Goal: Task Accomplishment & Management: Manage account settings

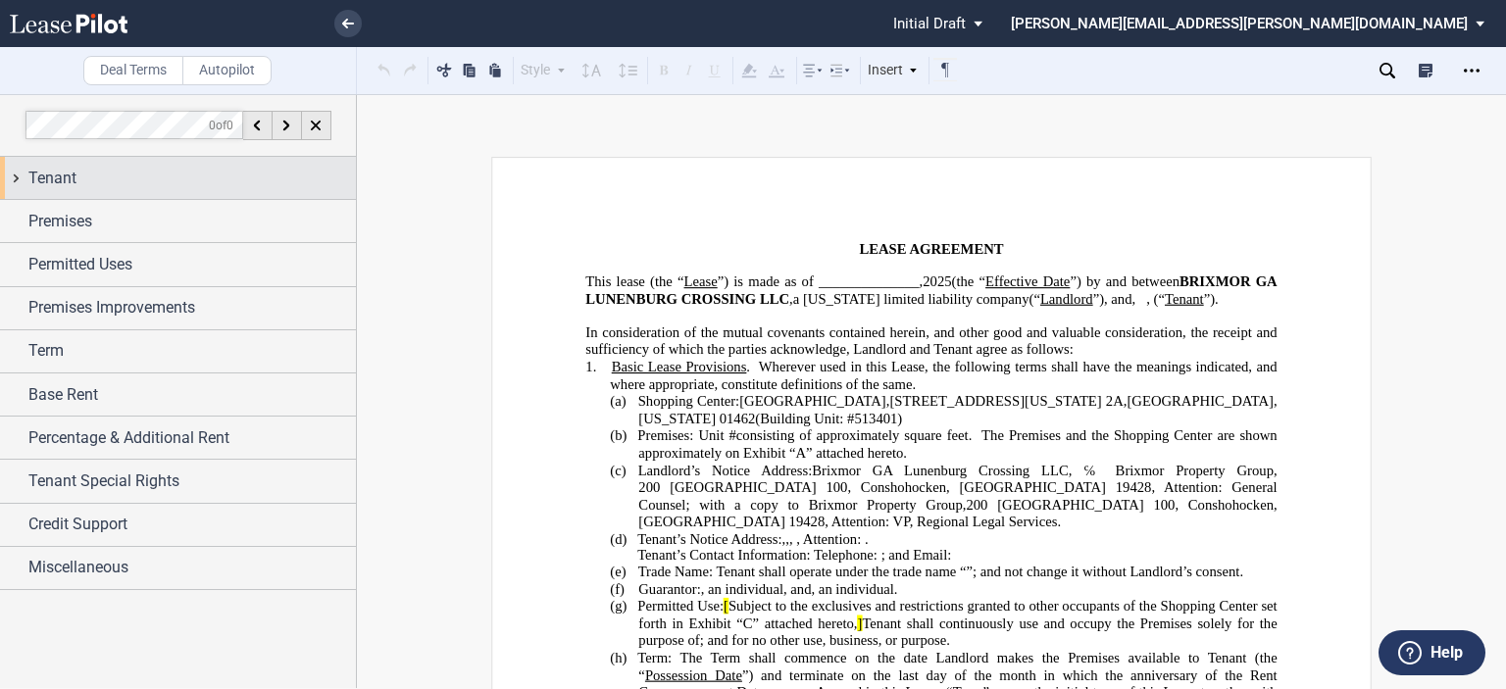
click at [113, 195] on div "Tenant" at bounding box center [178, 178] width 356 height 42
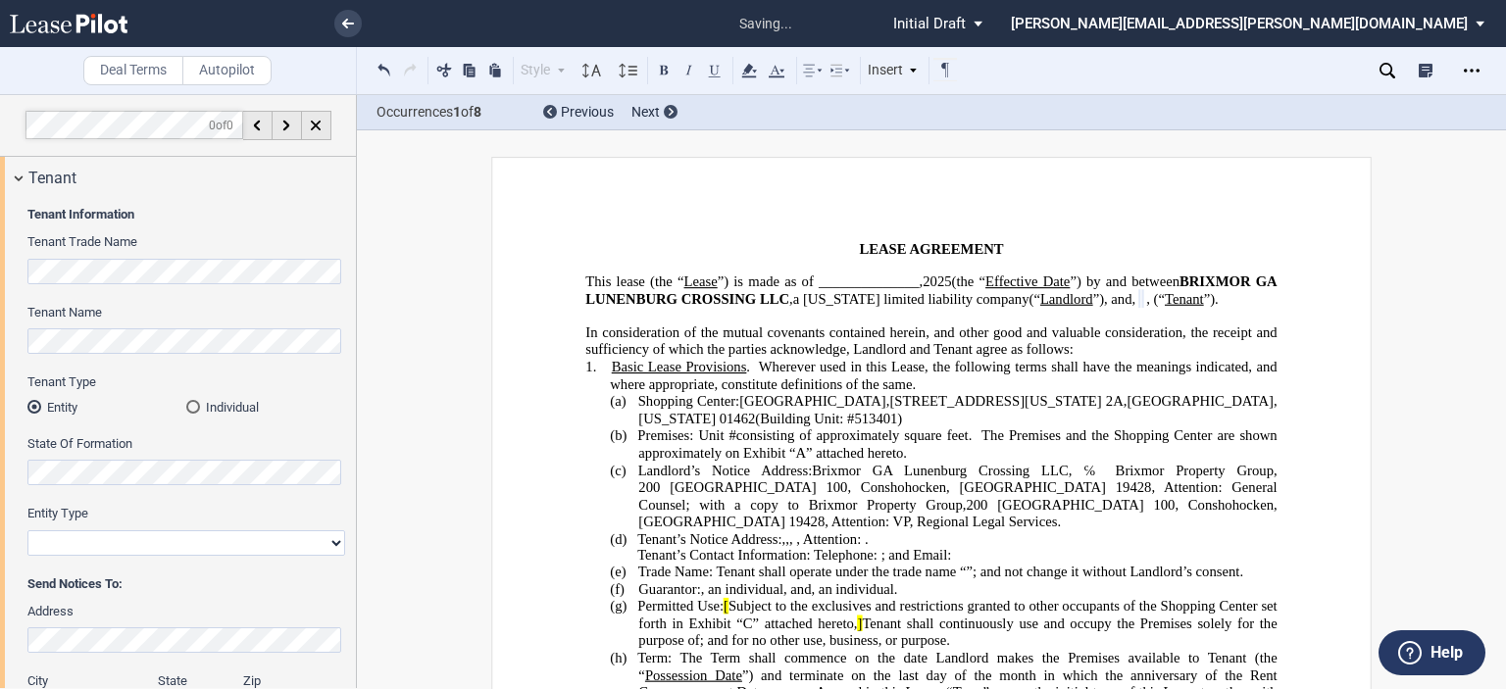
drag, startPoint x: 356, startPoint y: 321, endPoint x: 359, endPoint y: 360, distance: 39.3
click at [363, 373] on div "Deal Terms Autopilot Style Normal 8pt 9pt 10pt 10.5pt 11pt 12pt 14pt 16pt Norma…" at bounding box center [753, 391] width 1506 height 595
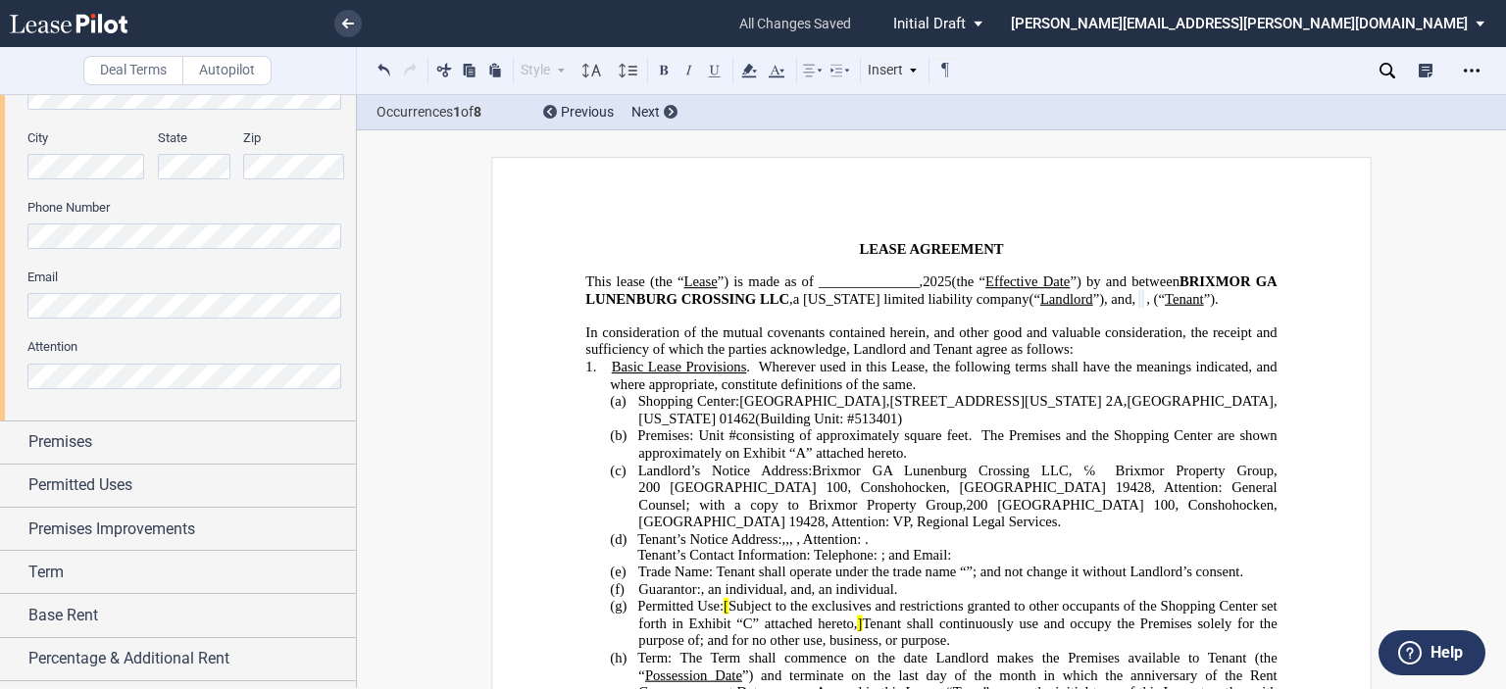
scroll to position [541, 0]
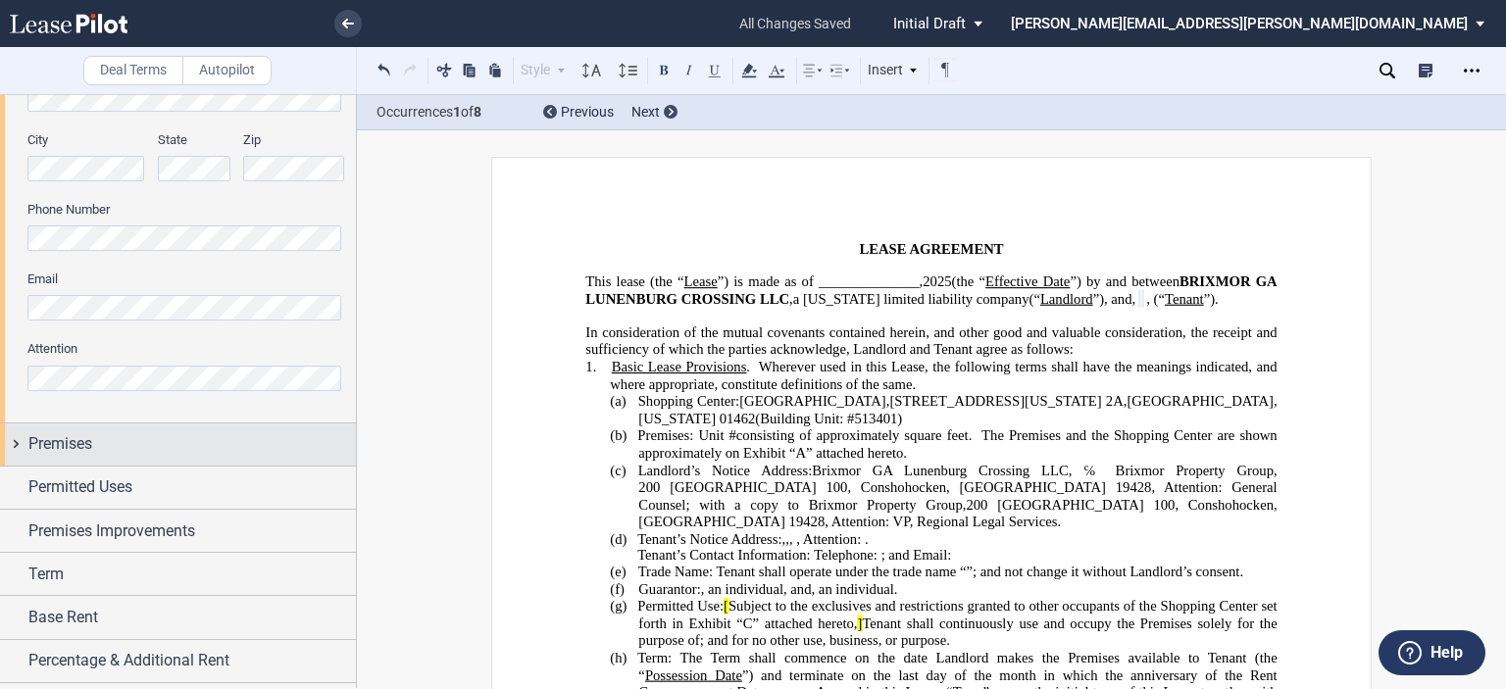
click at [133, 430] on div "Premises" at bounding box center [178, 445] width 356 height 42
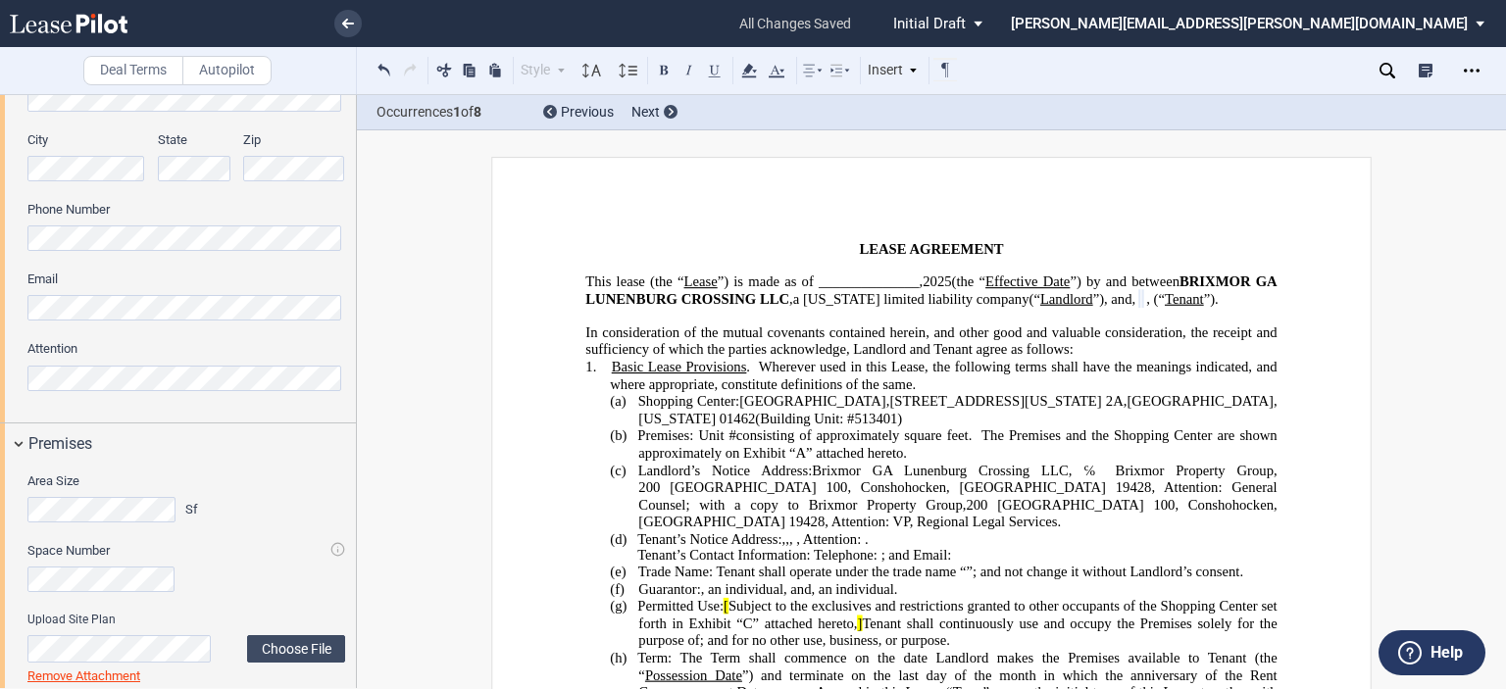
drag, startPoint x: 357, startPoint y: 353, endPoint x: 365, endPoint y: 424, distance: 71.0
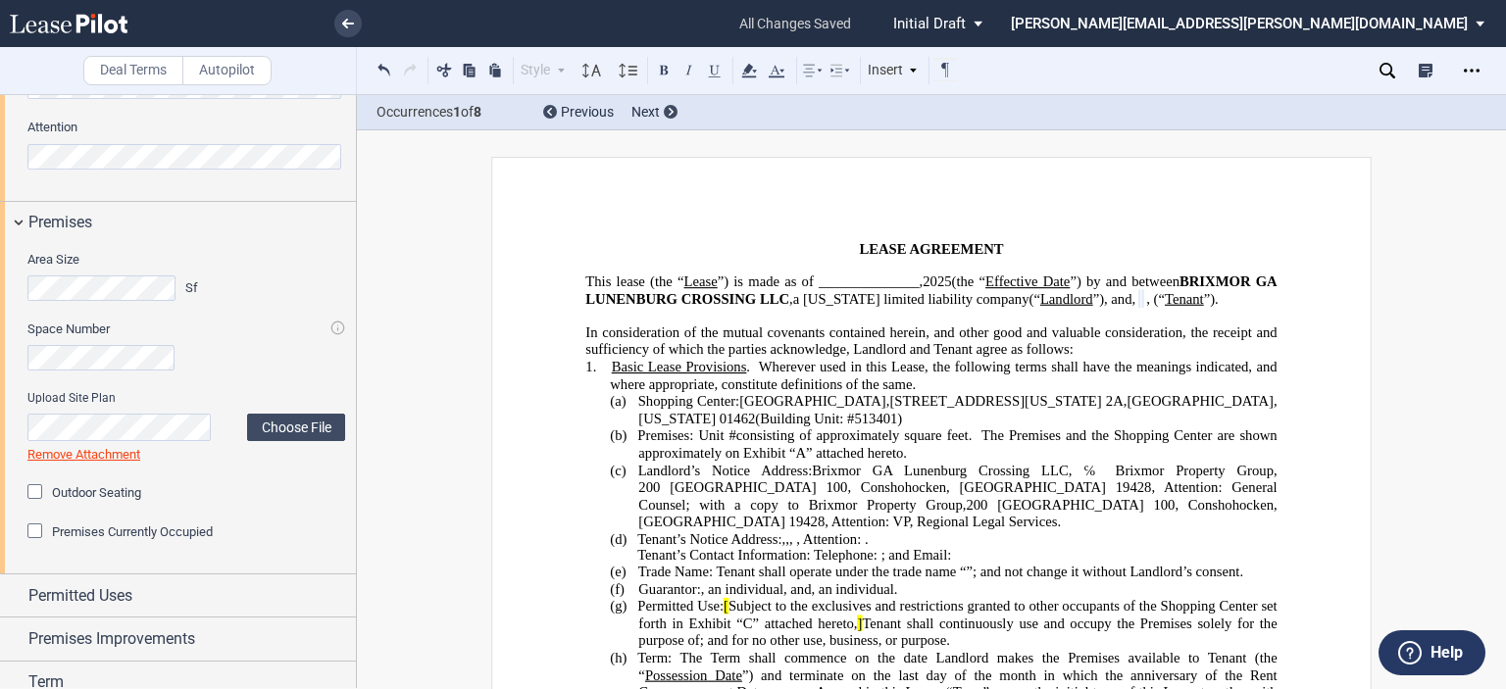
scroll to position [768, 0]
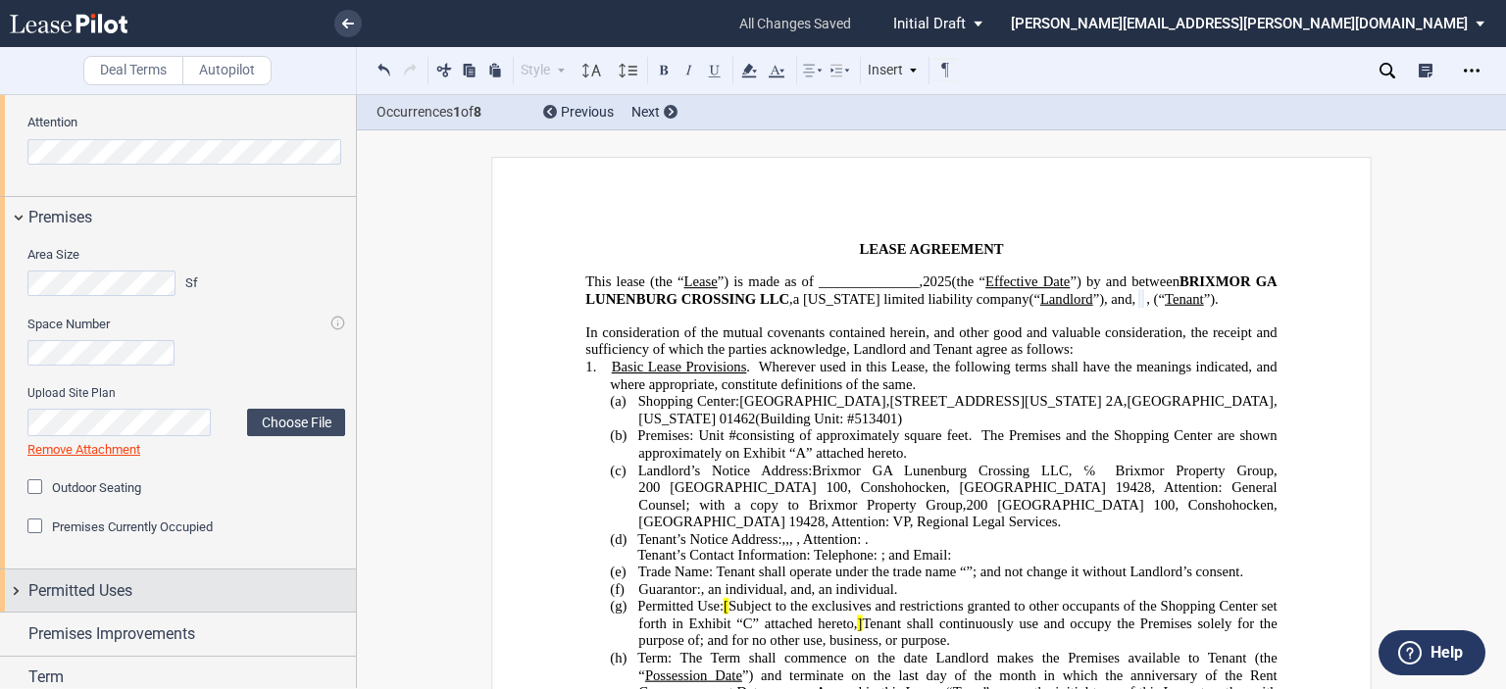
click at [73, 583] on span "Permitted Uses" at bounding box center [80, 592] width 104 height 24
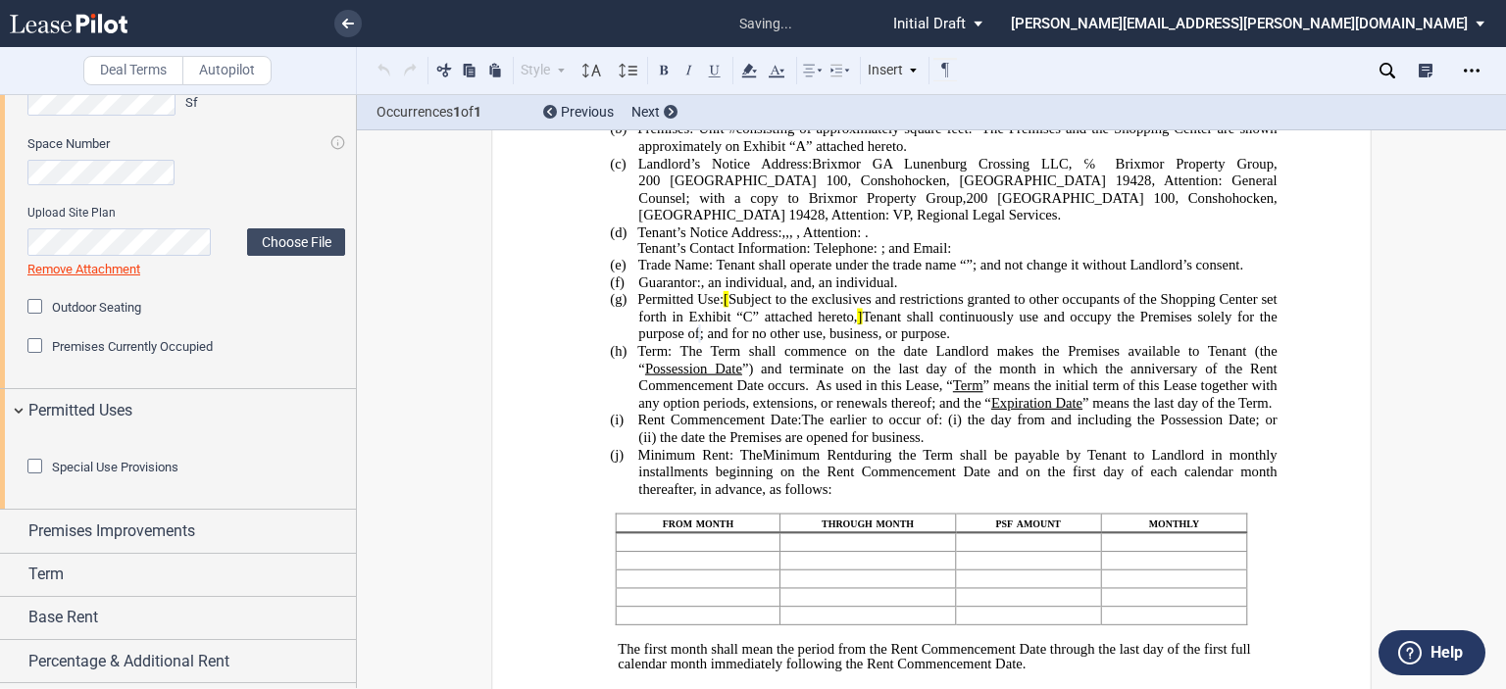
scroll to position [384, 0]
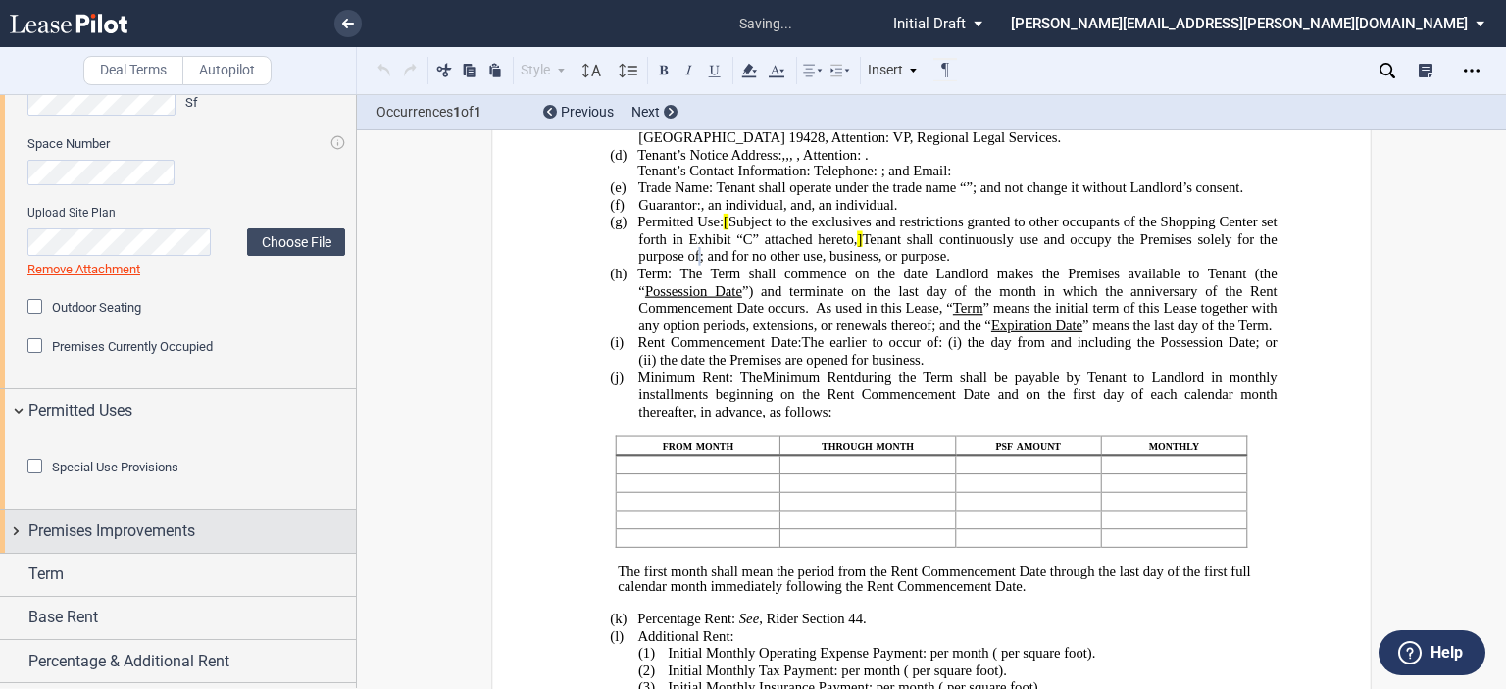
click at [52, 543] on span "Premises Improvements" at bounding box center [111, 532] width 167 height 24
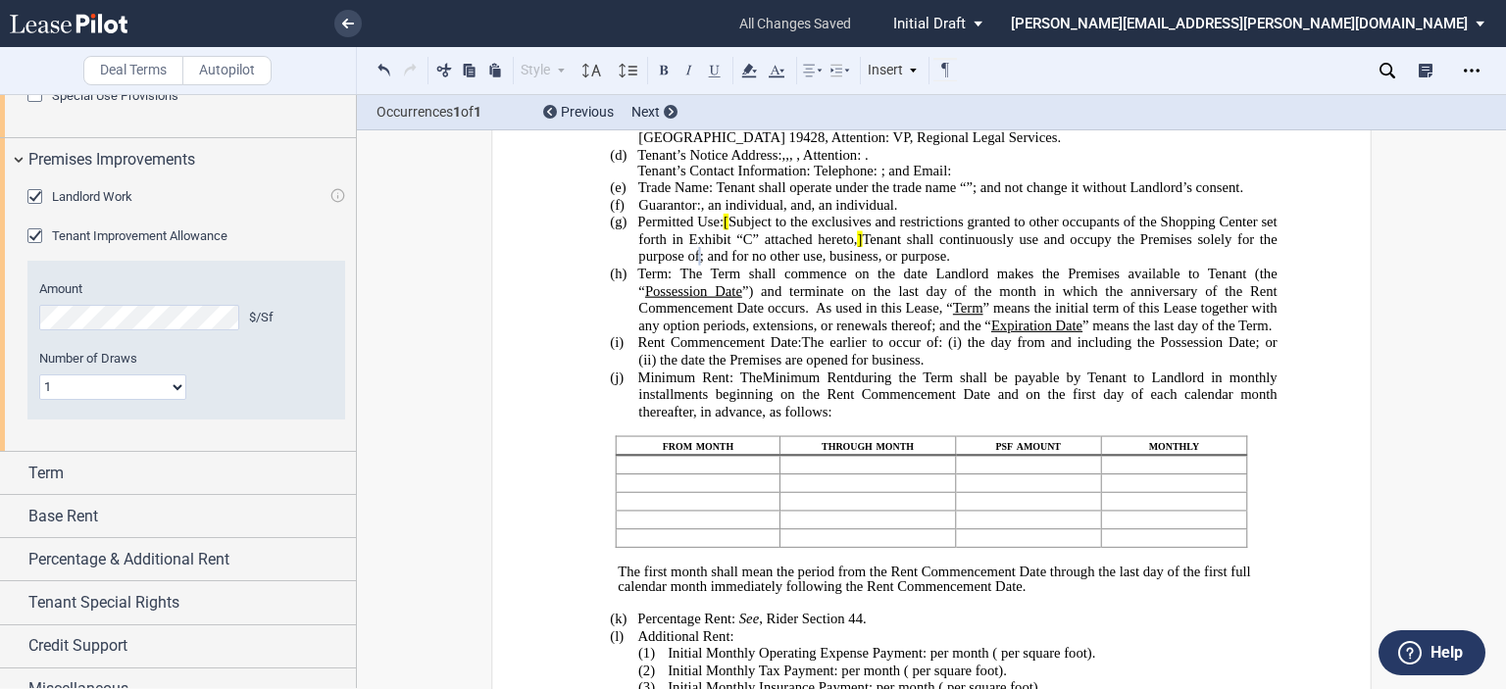
scroll to position [1371, 0]
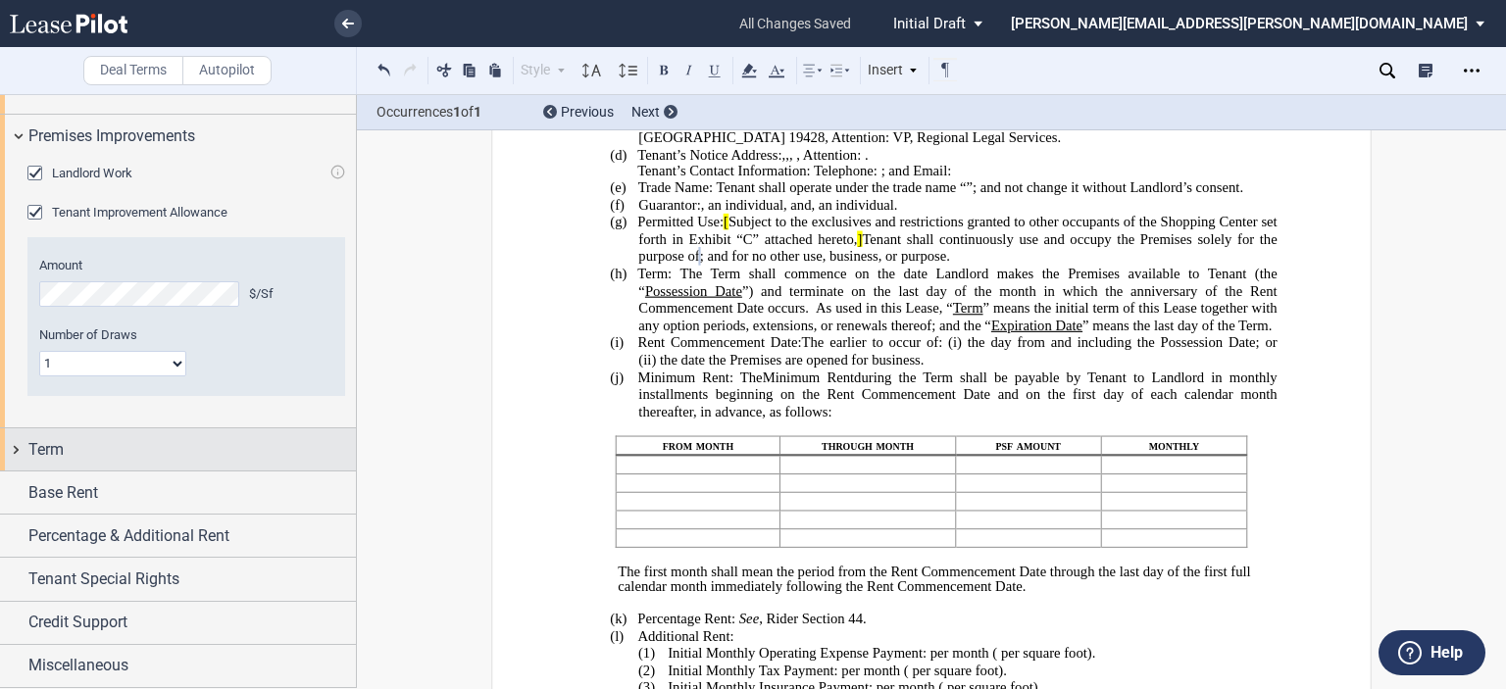
click at [120, 462] on div "Term" at bounding box center [192, 450] width 328 height 24
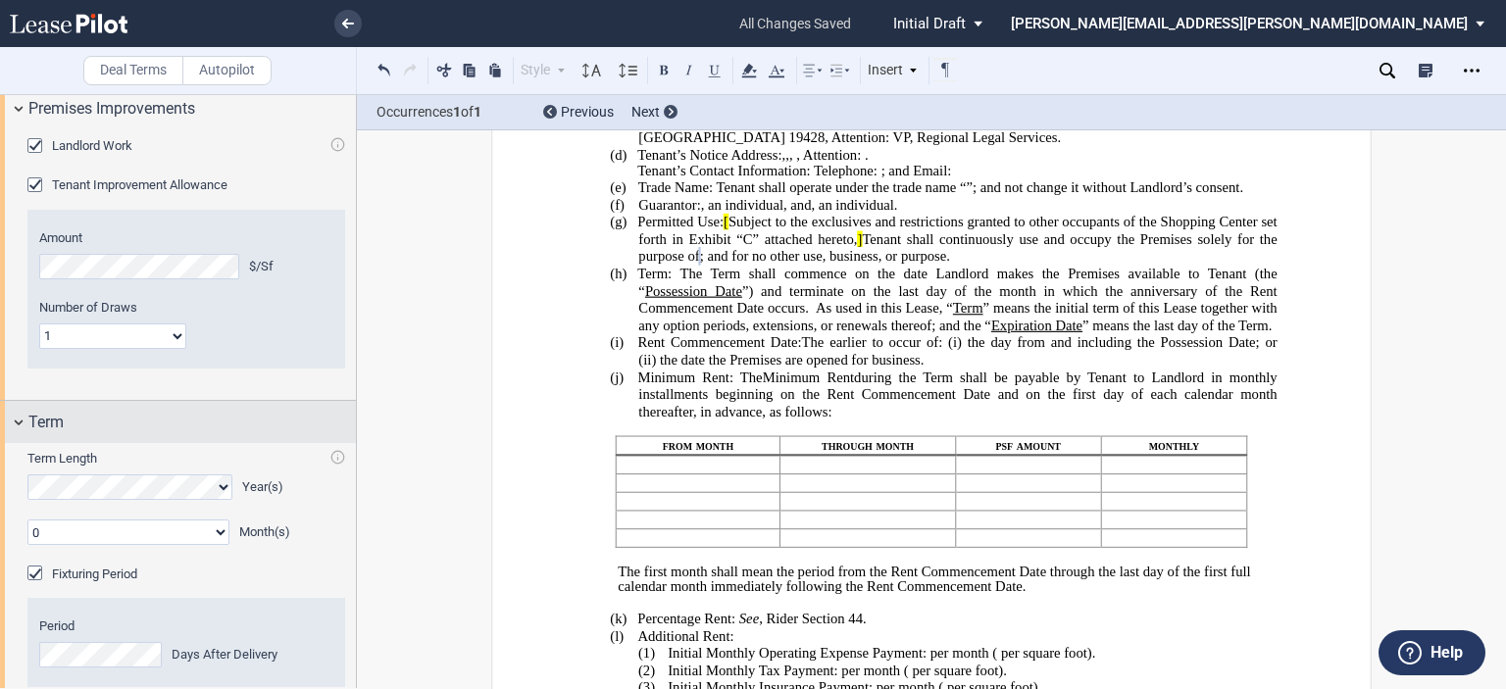
drag, startPoint x: 357, startPoint y: 488, endPoint x: 347, endPoint y: 511, distance: 24.6
click at [349, 520] on div "Deal Terms Autopilot Style Normal 8pt 9pt 10pt 10.5pt 11pt 12pt 14pt 16pt Norma…" at bounding box center [753, 391] width 1506 height 595
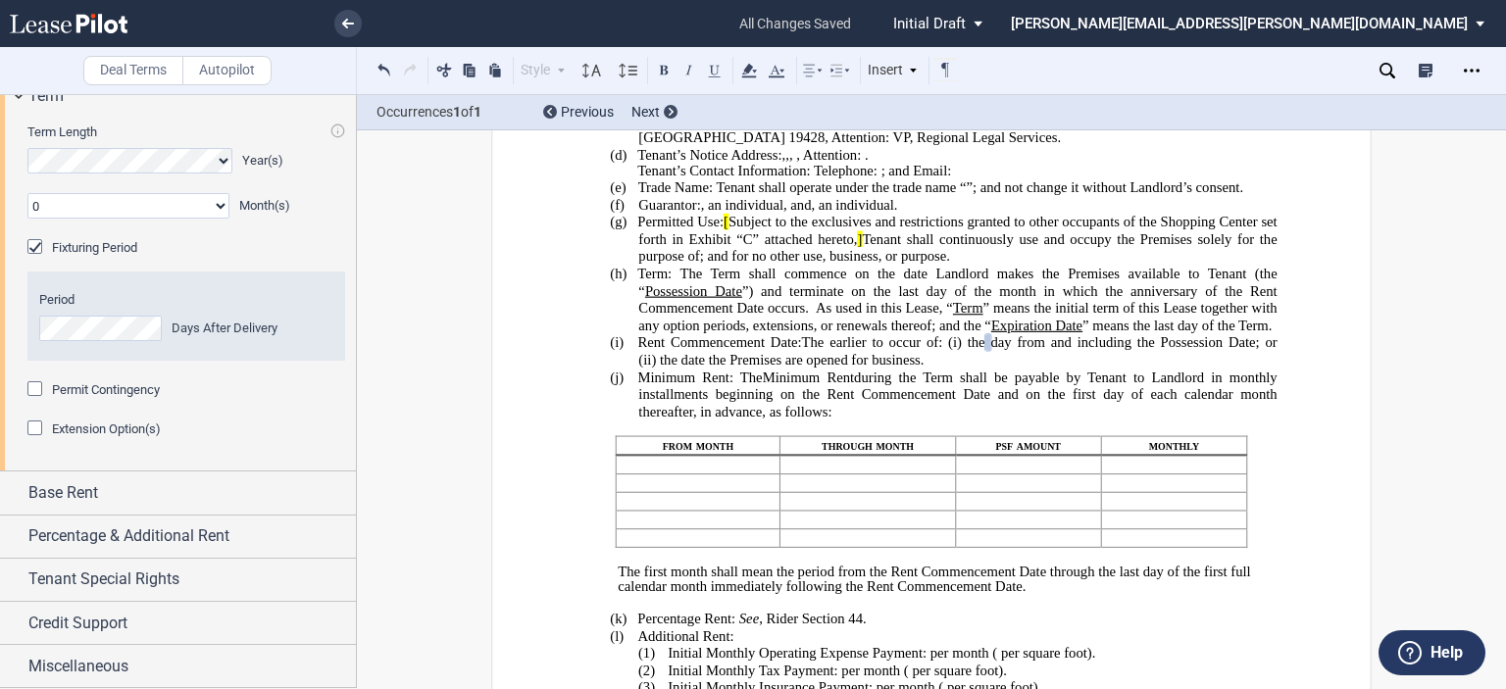
scroll to position [1804, 0]
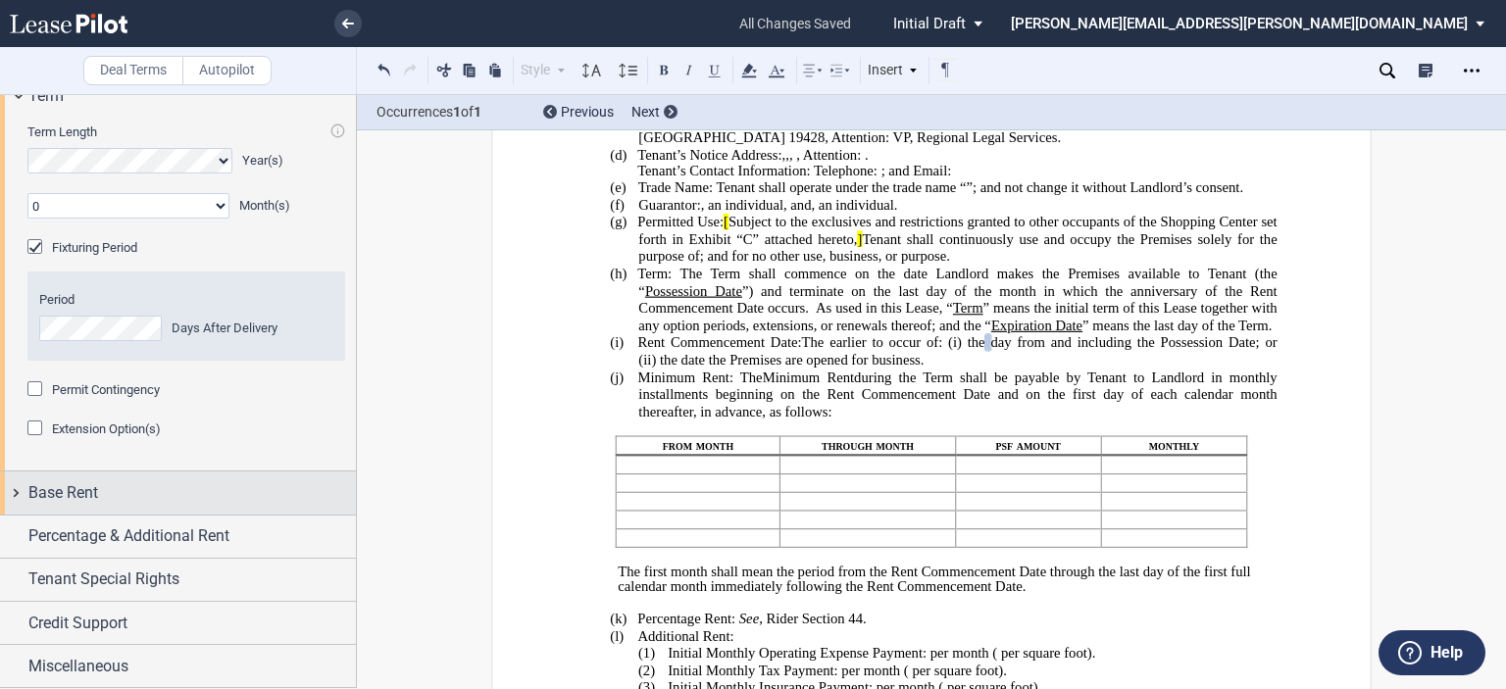
click at [95, 512] on div "Base Rent" at bounding box center [178, 493] width 356 height 42
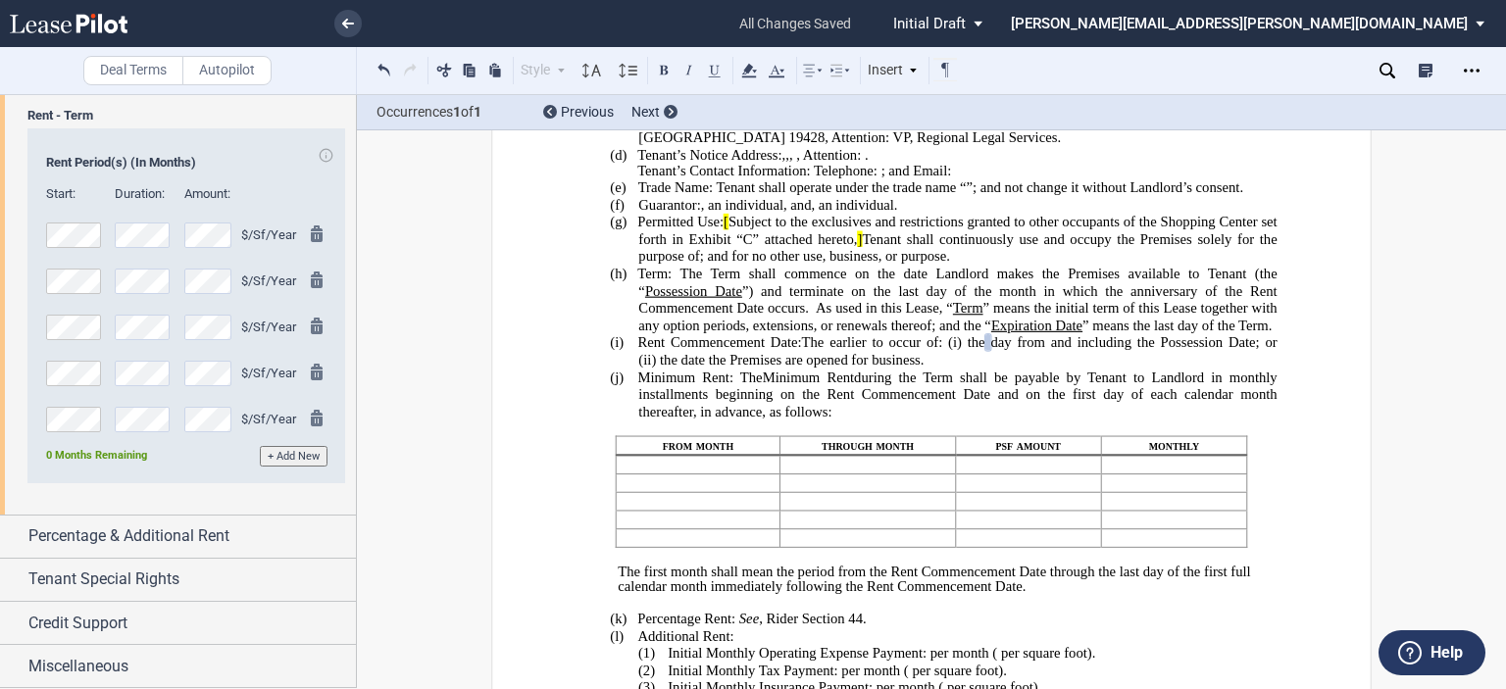
scroll to position [2217, 0]
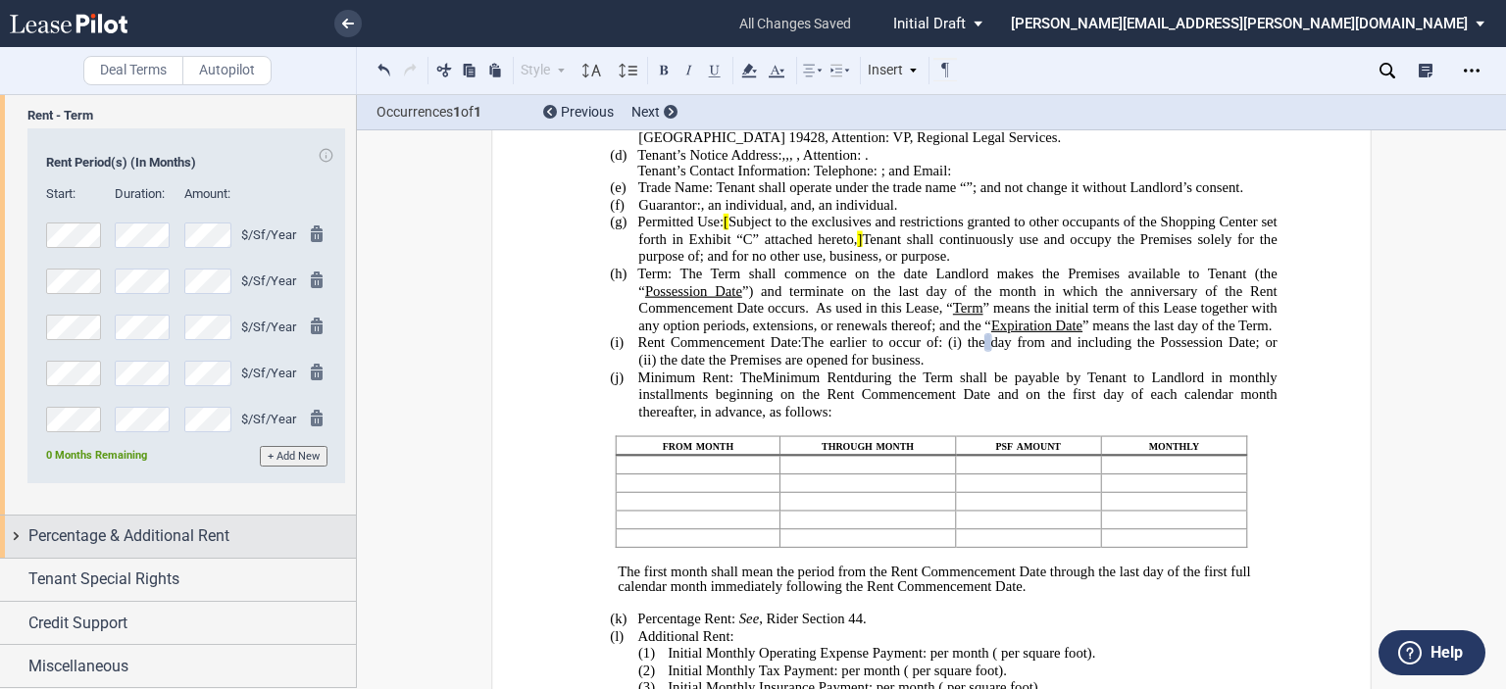
click at [255, 545] on div "Percentage & Additional Rent" at bounding box center [192, 537] width 328 height 24
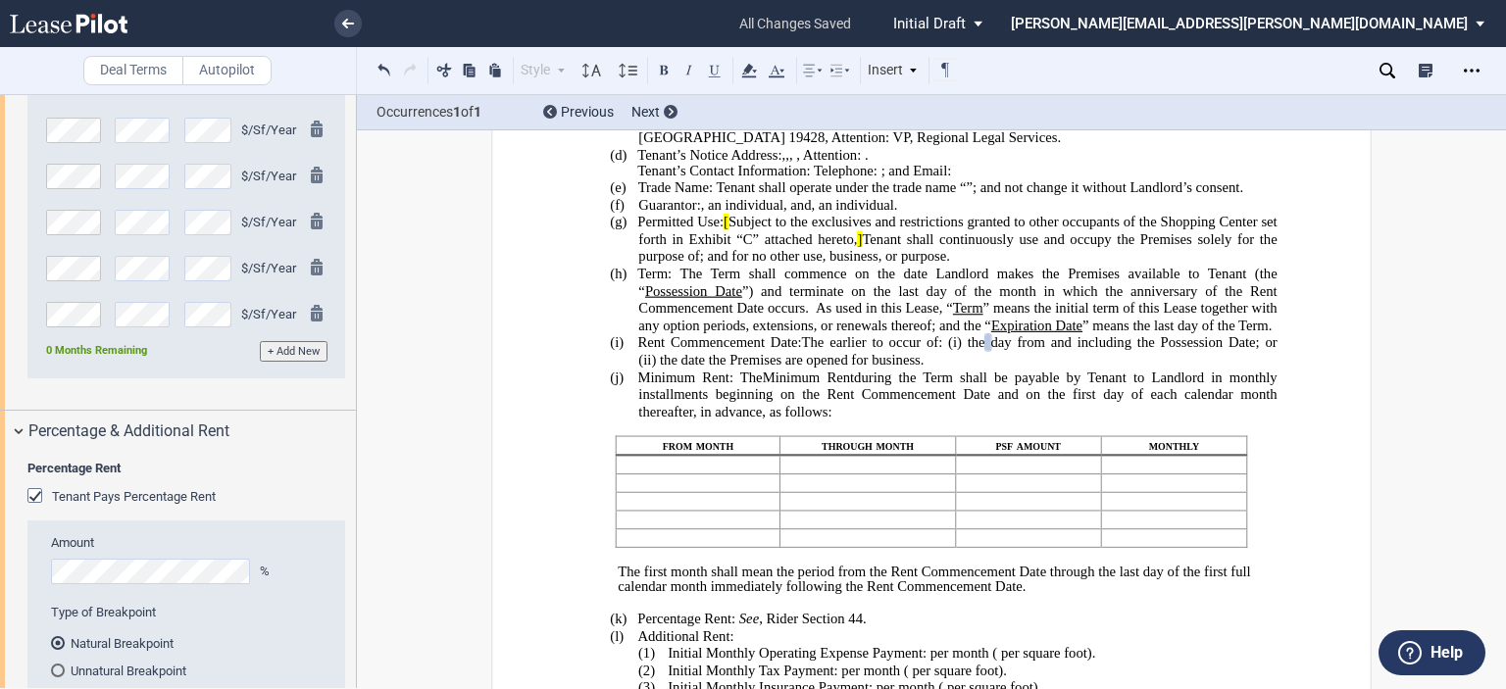
drag, startPoint x: 39, startPoint y: 601, endPoint x: 353, endPoint y: 521, distance: 323.9
click at [39, 508] on div "Tenant Pays Percentage Rent" at bounding box center [37, 498] width 20 height 20
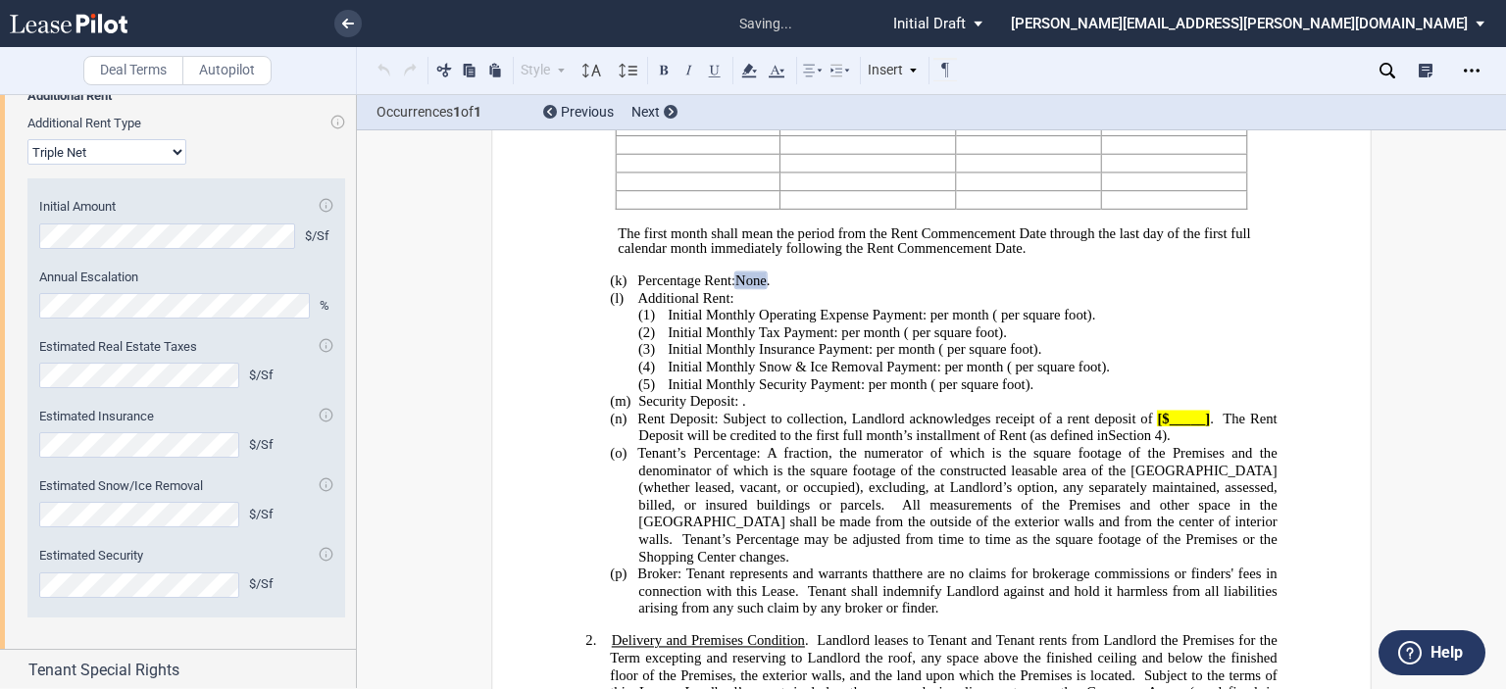
scroll to position [2703, 0]
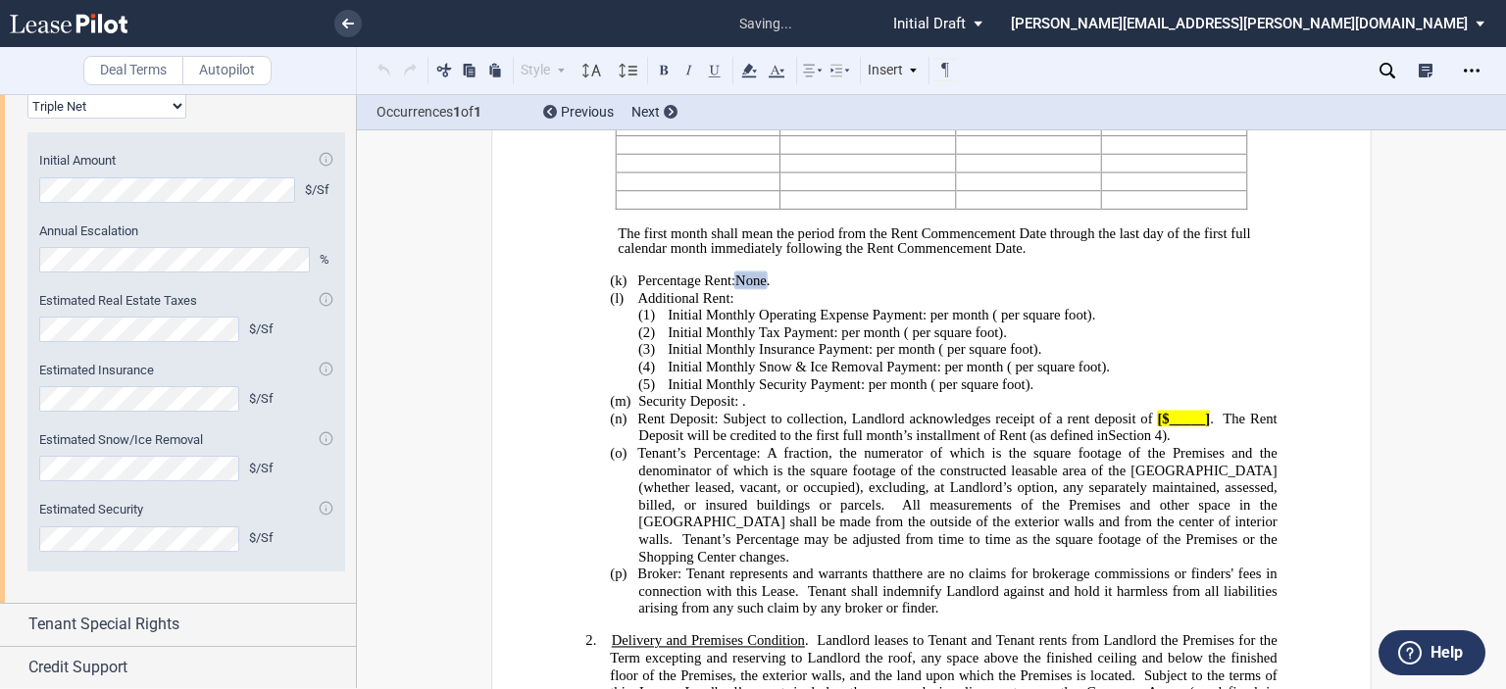
click at [163, 119] on select "Modified Gross Gross Triple Net" at bounding box center [106, 105] width 159 height 25
click at [27, 119] on select "Modified Gross Gross Triple Net" at bounding box center [106, 105] width 159 height 25
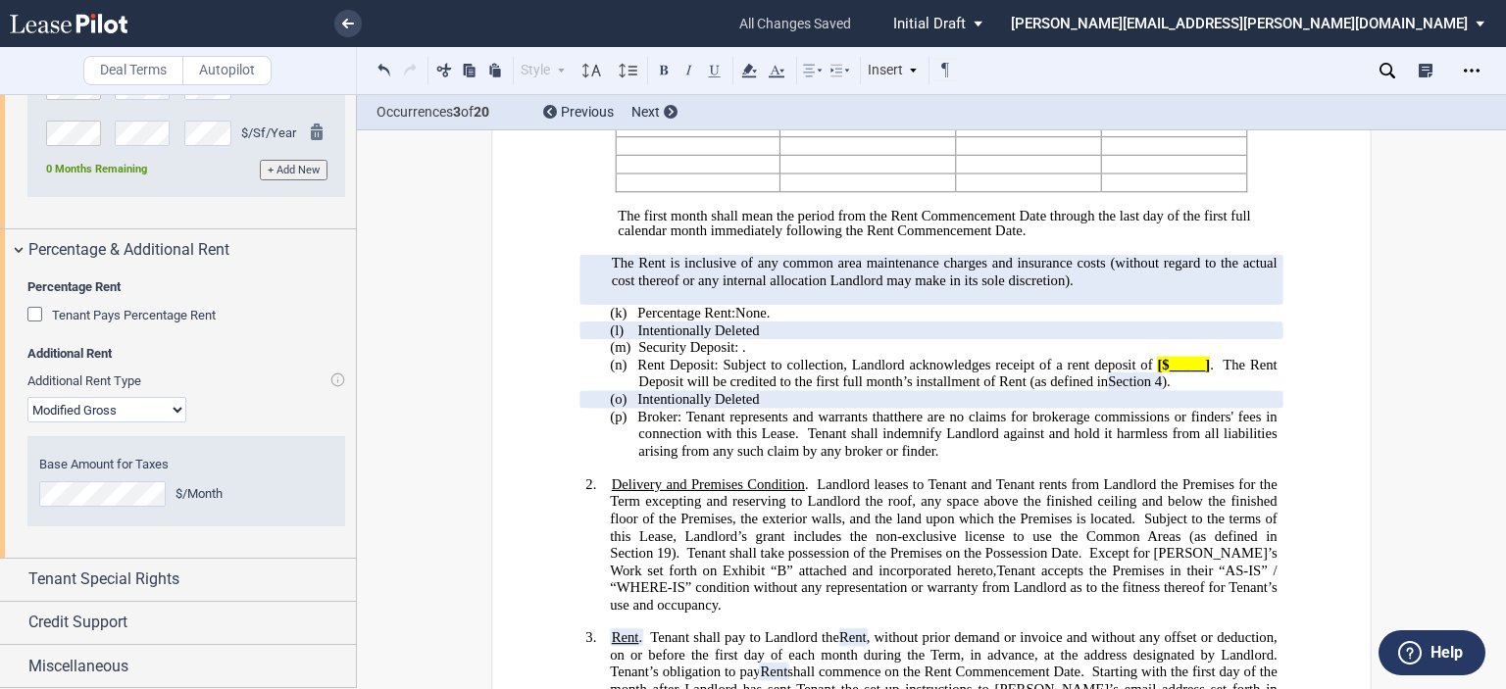
click at [180, 414] on select "Modified Gross Gross Triple Net" at bounding box center [106, 409] width 159 height 25
click at [27, 397] on select "Modified Gross Gross Triple Net" at bounding box center [106, 409] width 159 height 25
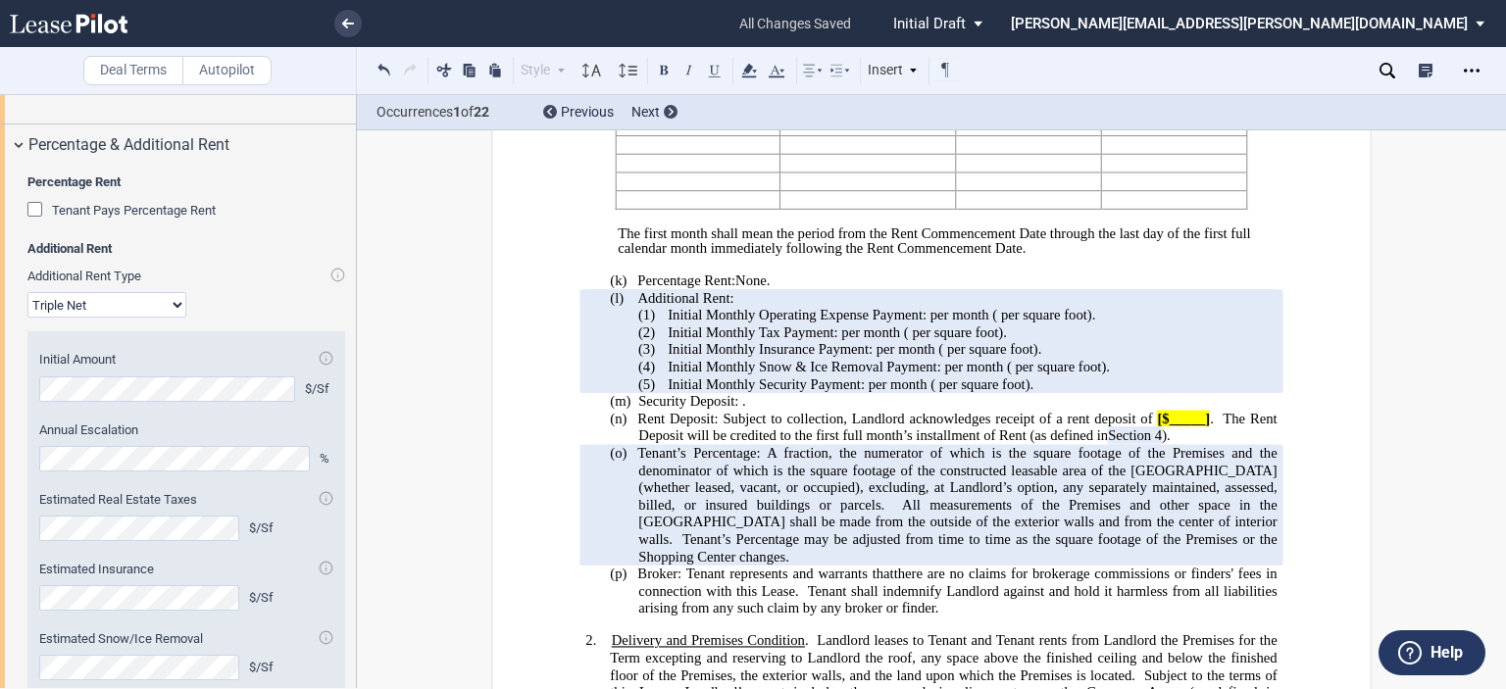
scroll to position [2703, 0]
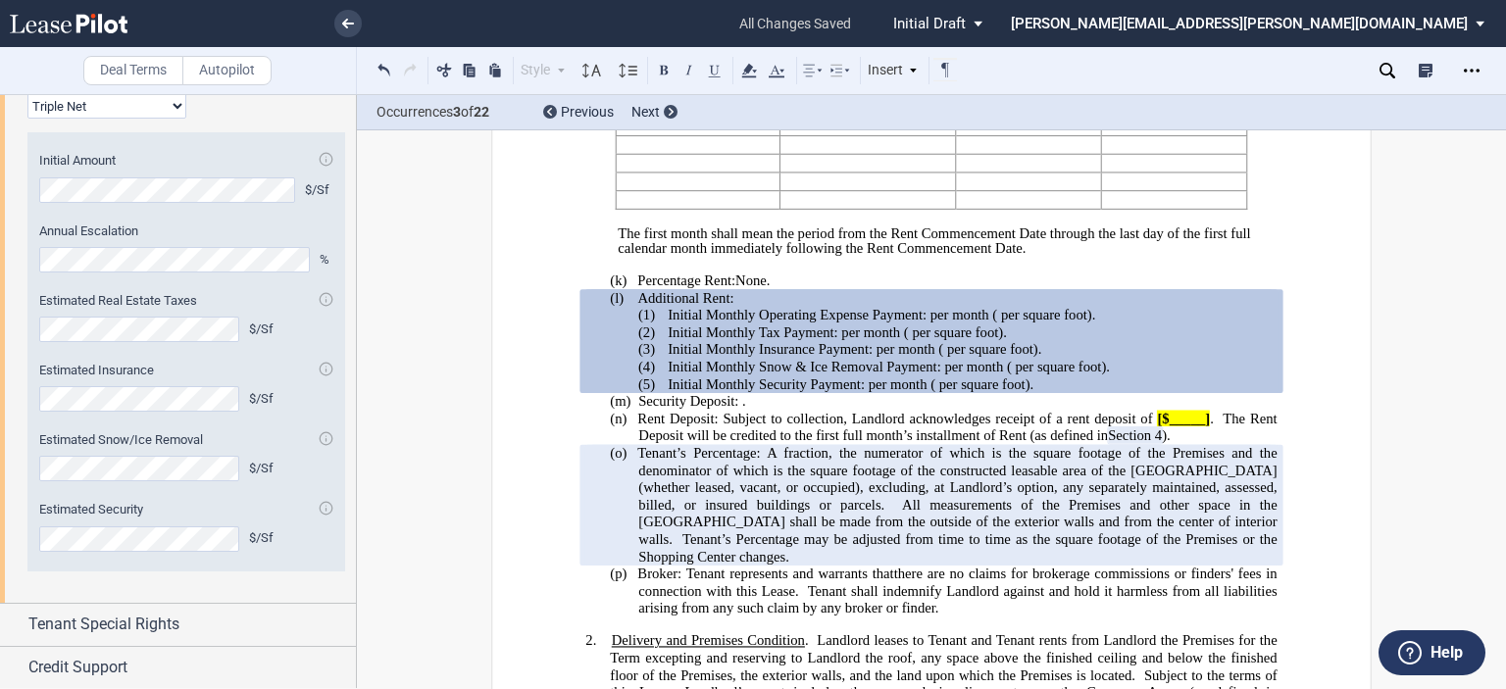
click at [176, 119] on select "Modified Gross Gross Triple Net" at bounding box center [106, 105] width 159 height 25
click at [277, 169] on div "Additional Rent Additional Rent Type Modified Gross Gross Triple Net Initial Am…" at bounding box center [186, 316] width 318 height 550
click at [161, 119] on select "Modified Gross Gross Triple Net" at bounding box center [106, 105] width 159 height 25
click at [27, 119] on select "Modified Gross Gross Triple Net" at bounding box center [106, 105] width 159 height 25
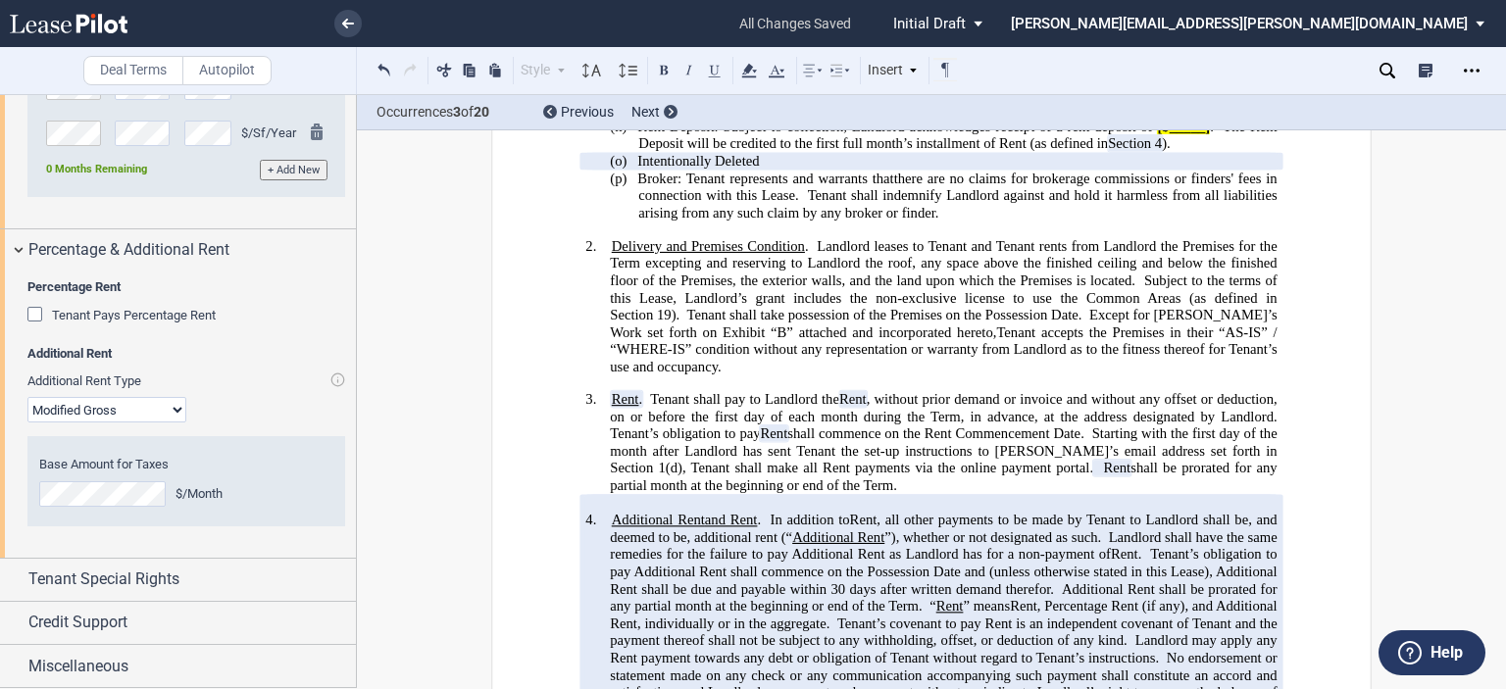
scroll to position [1374, 0]
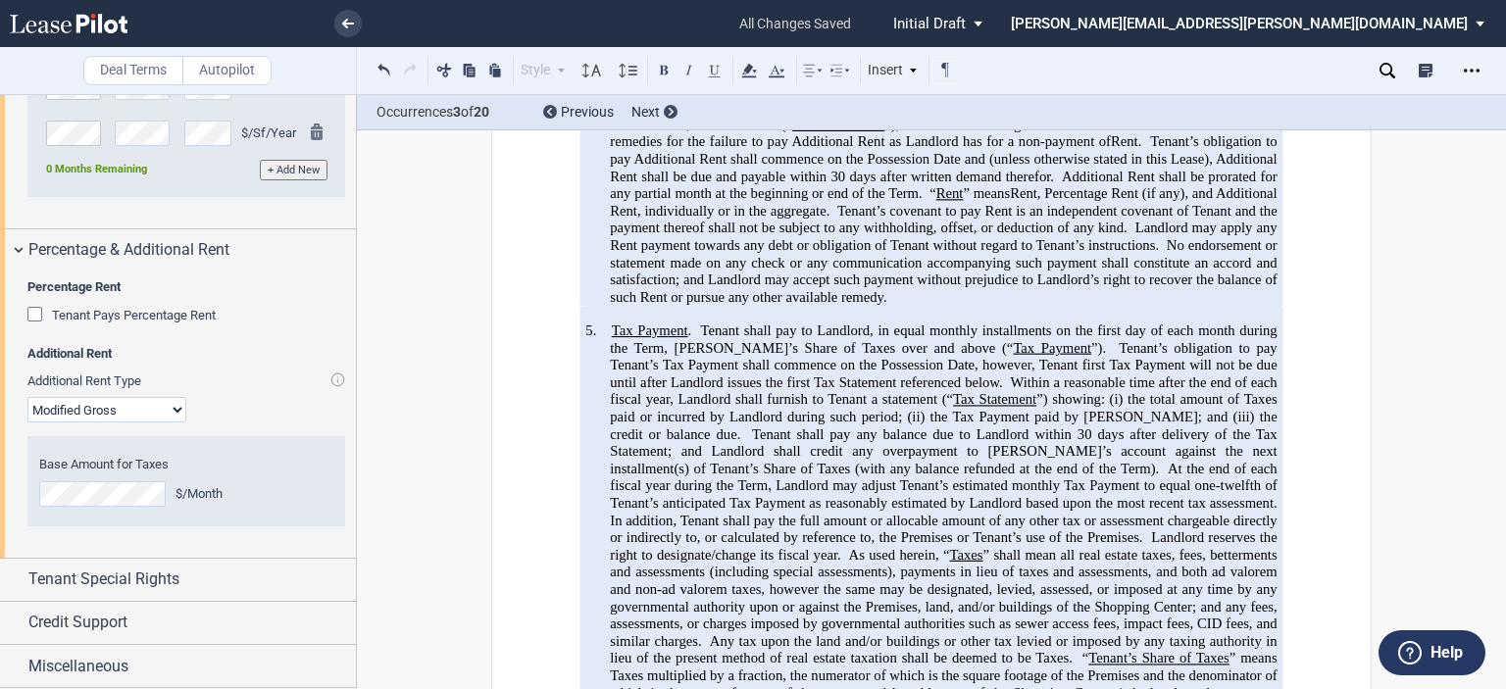
click at [148, 412] on select "Modified Gross Gross Triple Net" at bounding box center [106, 409] width 159 height 25
select select "triple net"
click at [27, 397] on select "Modified Gross Gross Triple Net" at bounding box center [106, 409] width 159 height 25
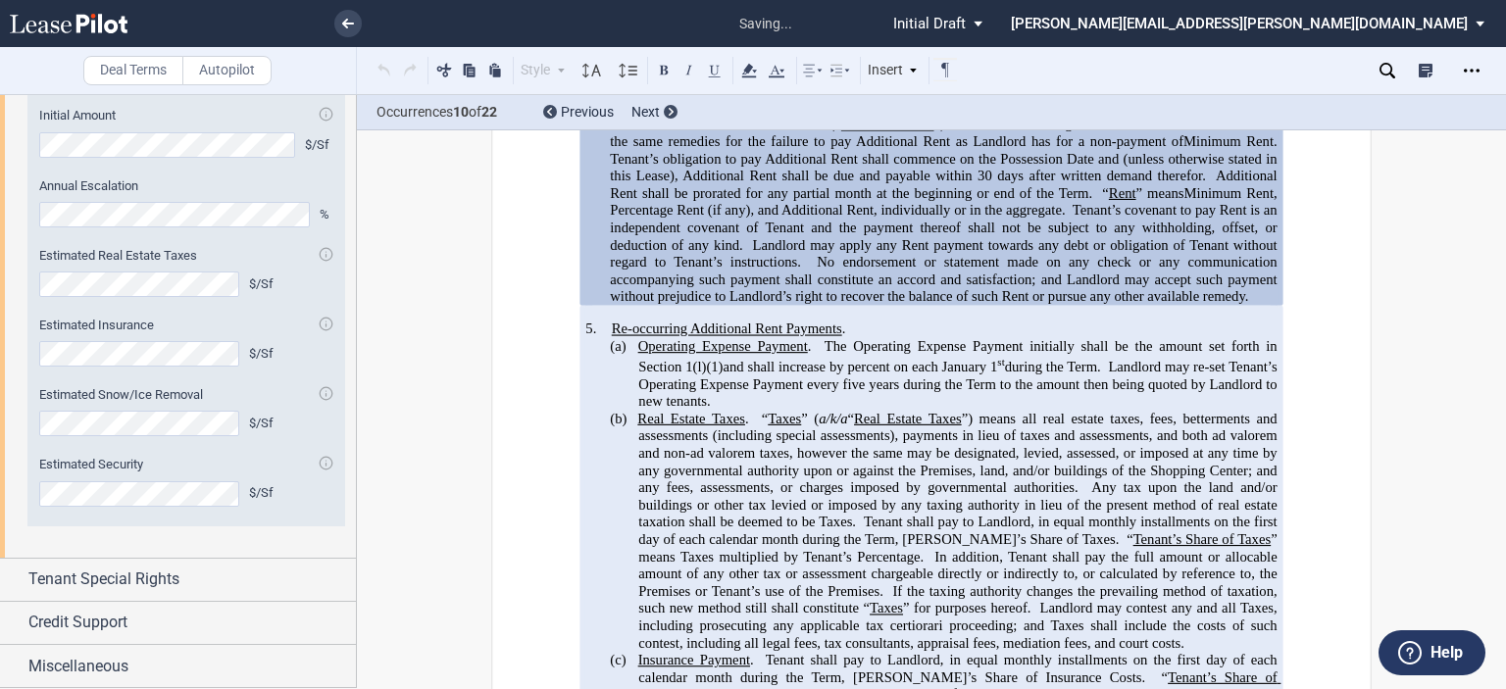
scroll to position [2853, 0]
click at [158, 590] on span "Tenant Special Rights" at bounding box center [103, 580] width 151 height 24
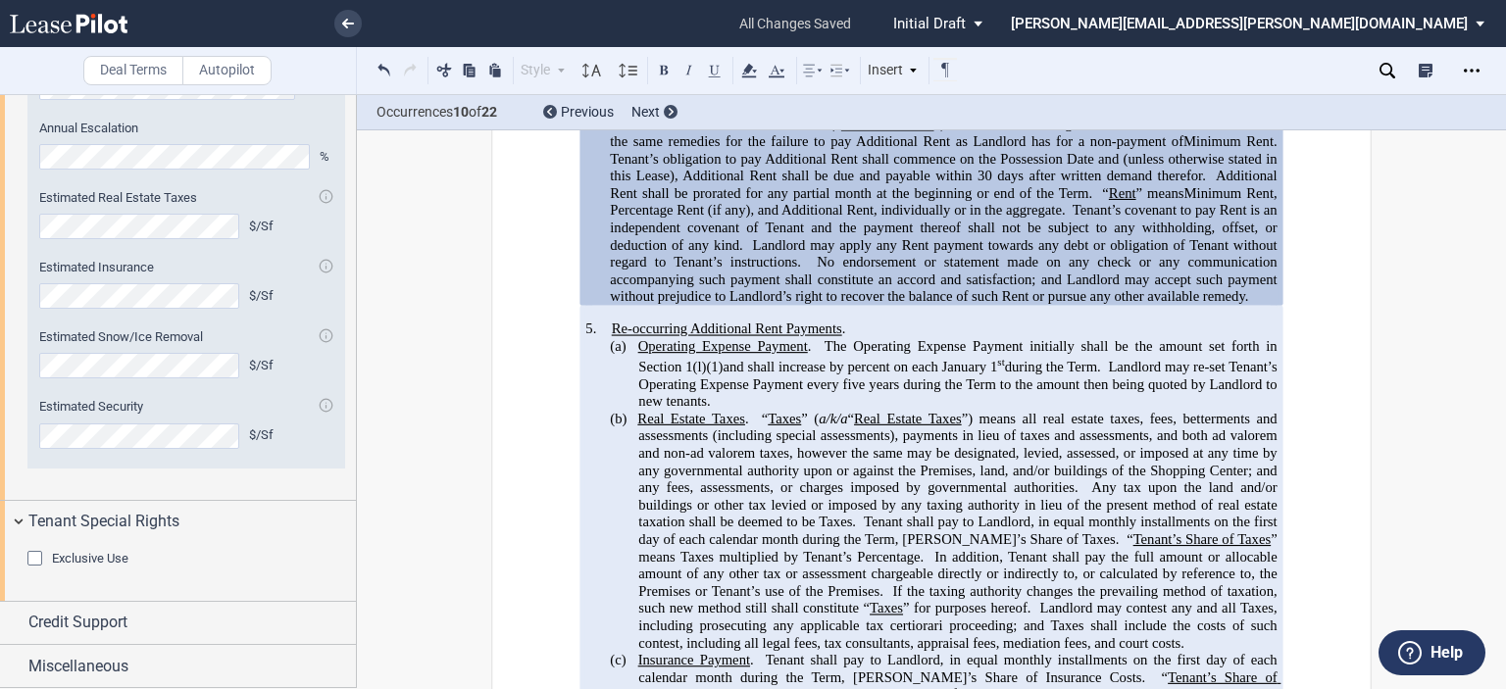
scroll to position [2911, 0]
click at [148, 623] on div "Credit Support" at bounding box center [192, 623] width 328 height 24
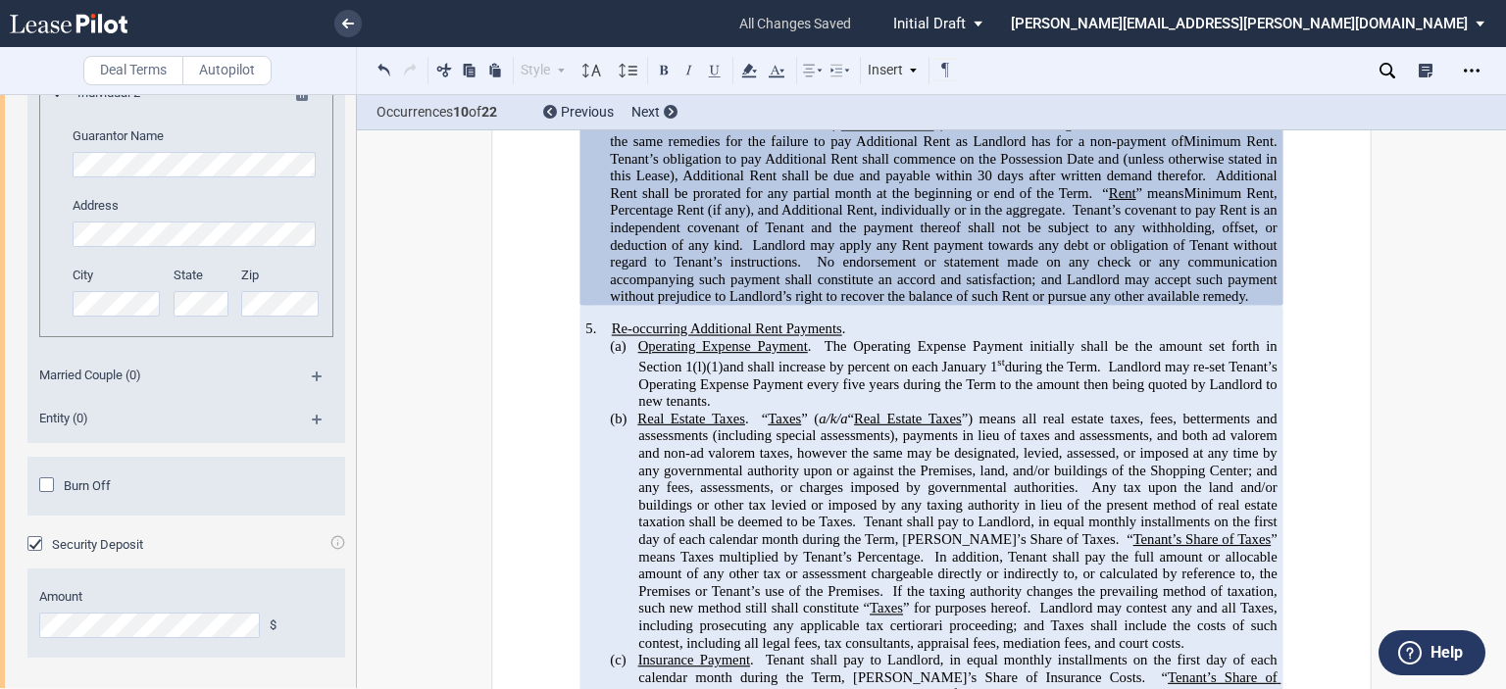
scroll to position [3947, 0]
